Goal: Navigation & Orientation: Find specific page/section

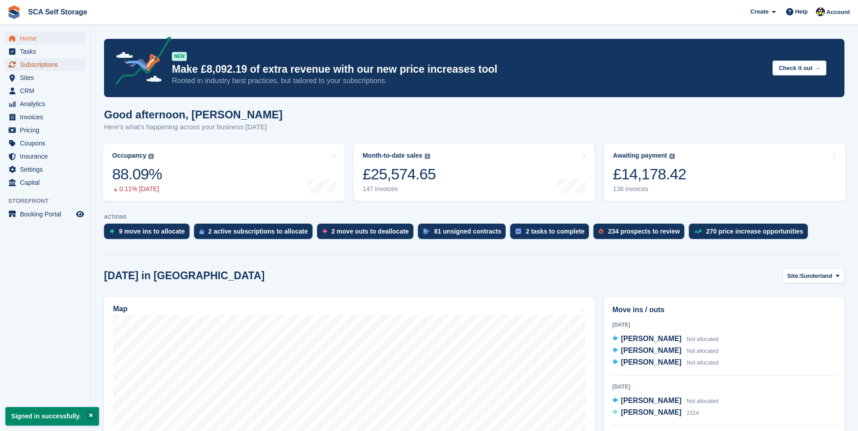
click at [62, 64] on span "Subscriptions" at bounding box center [47, 64] width 54 height 13
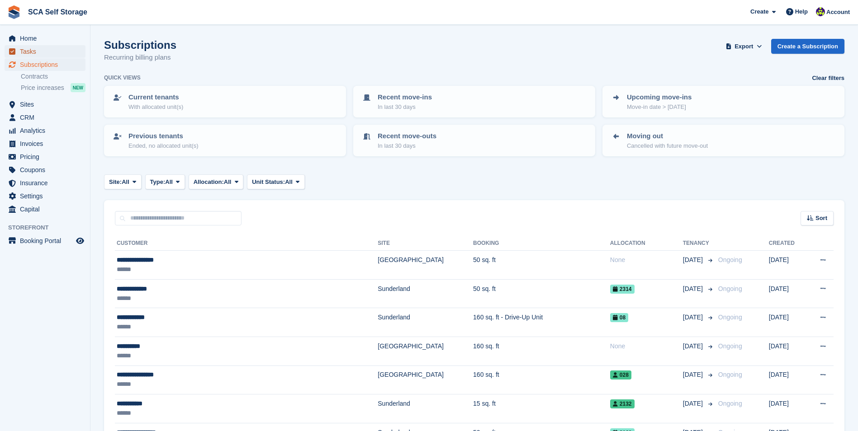
drag, startPoint x: 0, startPoint y: 0, endPoint x: 61, endPoint y: 54, distance: 81.7
click at [61, 54] on span "Tasks" at bounding box center [47, 51] width 54 height 13
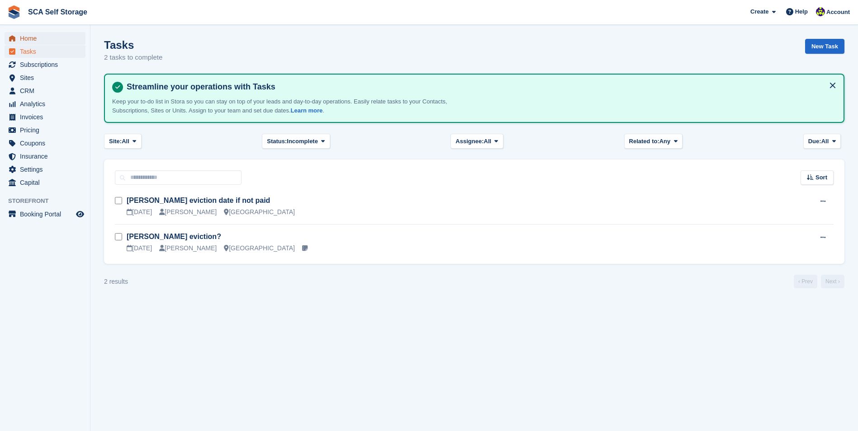
click at [60, 43] on span "Home" at bounding box center [47, 38] width 54 height 13
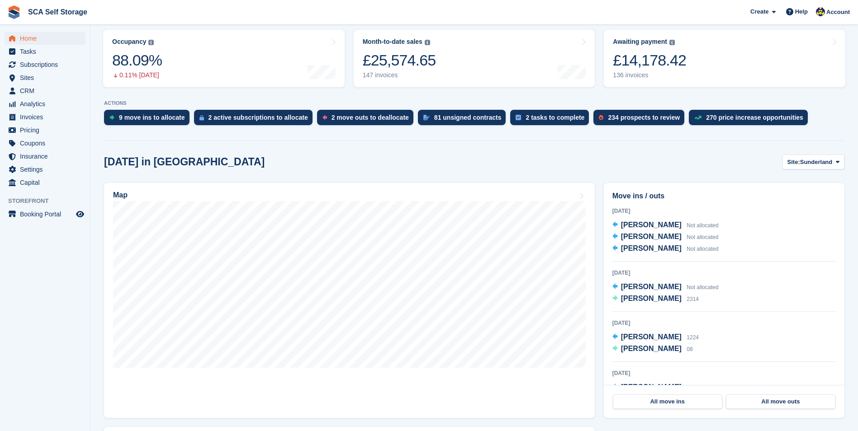
scroll to position [136, 0]
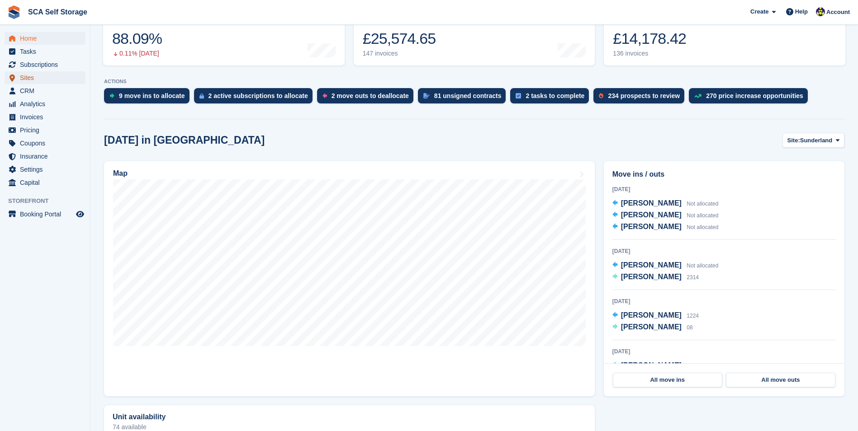
click at [58, 81] on span "Sites" at bounding box center [47, 77] width 54 height 13
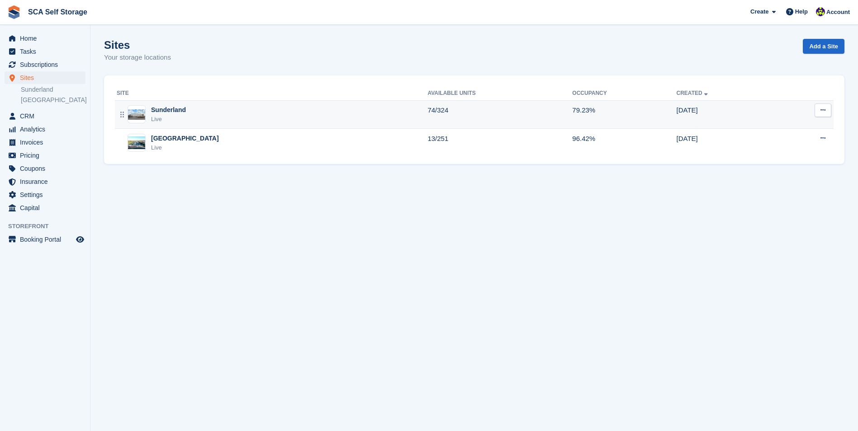
click at [205, 119] on div "Sunderland Live" at bounding box center [272, 114] width 311 height 19
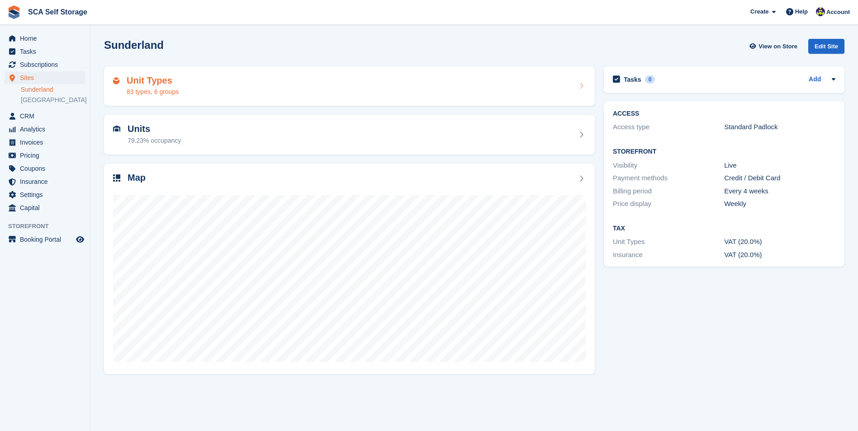
click at [208, 84] on div "Unit Types 83 types, 6 groups" at bounding box center [349, 87] width 473 height 22
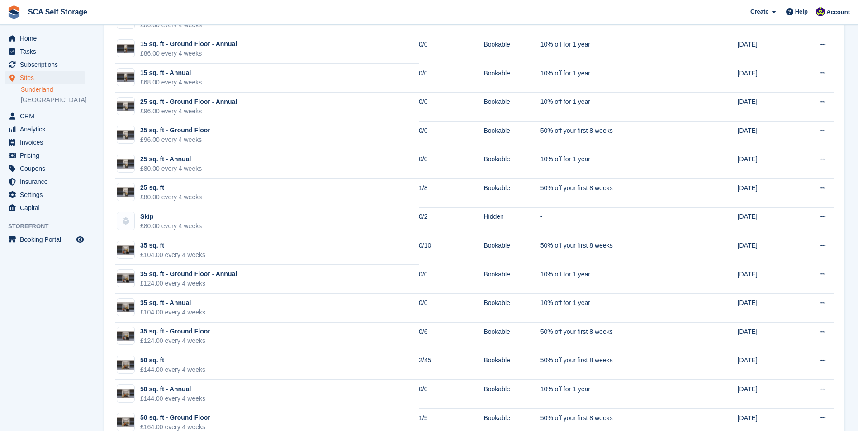
scroll to position [407, 0]
